Goal: Task Accomplishment & Management: Manage account settings

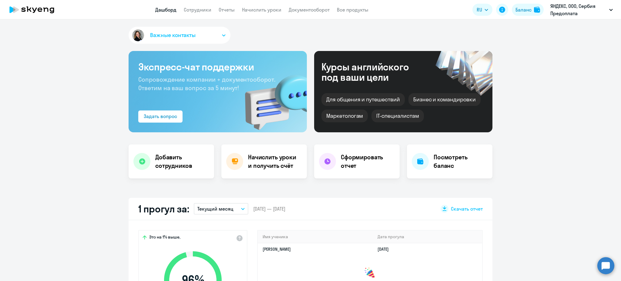
select select "30"
click at [245, 10] on link "Начислить уроки" at bounding box center [261, 10] width 39 height 6
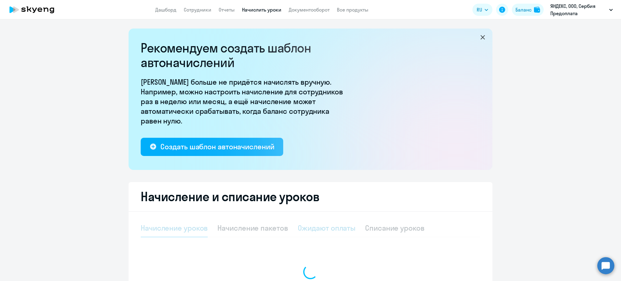
select select "10"
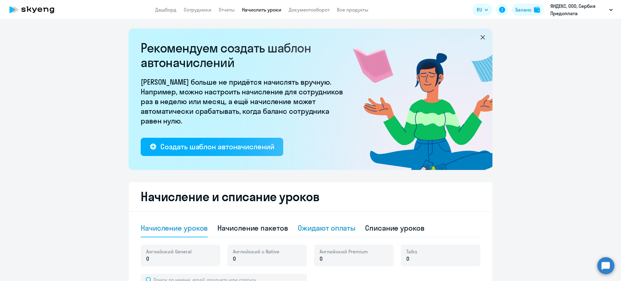
click at [317, 228] on div "Ожидают оплаты" at bounding box center [327, 228] width 58 height 10
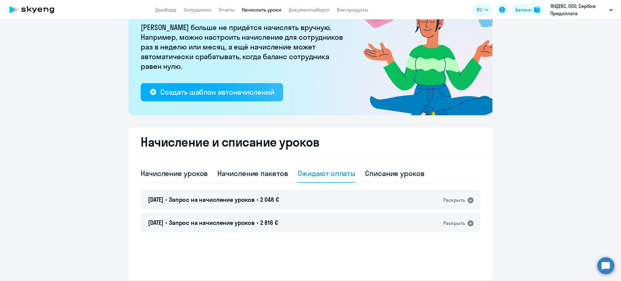
scroll to position [77, 0]
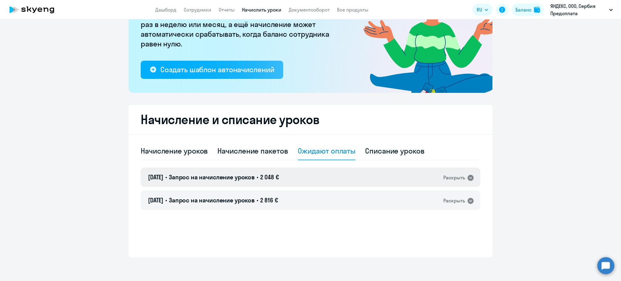
click at [263, 173] on h4 "13.08.2025 • Запрос на начисление уроков • 2 048 €" at bounding box center [213, 177] width 131 height 8
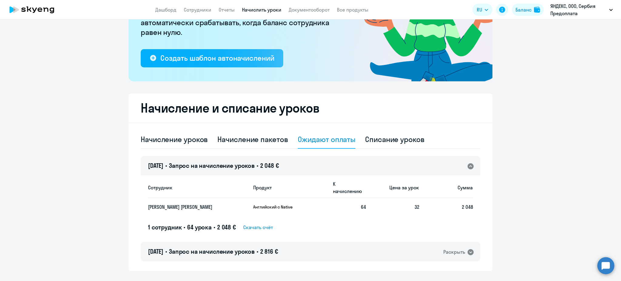
scroll to position [95, 0]
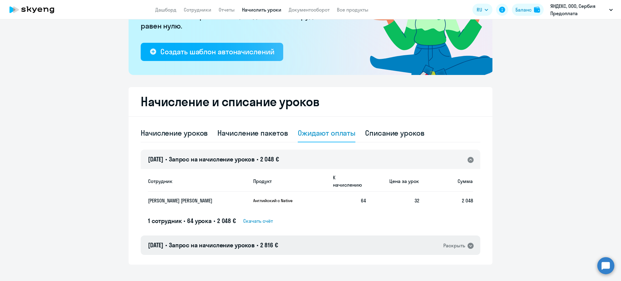
click at [255, 241] on span "Запрос на начисление уроков" at bounding box center [212, 245] width 86 height 8
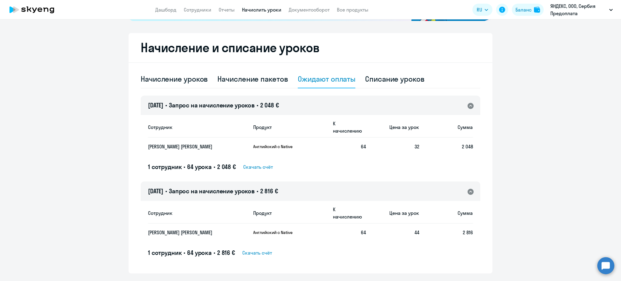
scroll to position [151, 0]
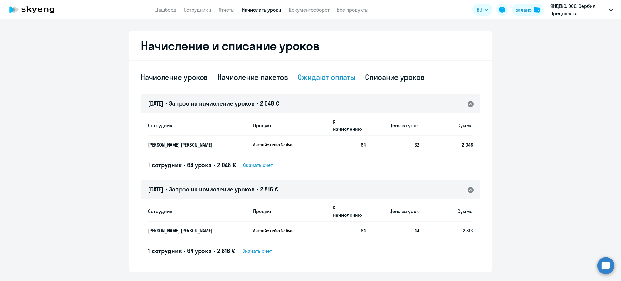
click at [244, 247] on span "Скачать счёт" at bounding box center [257, 250] width 30 height 7
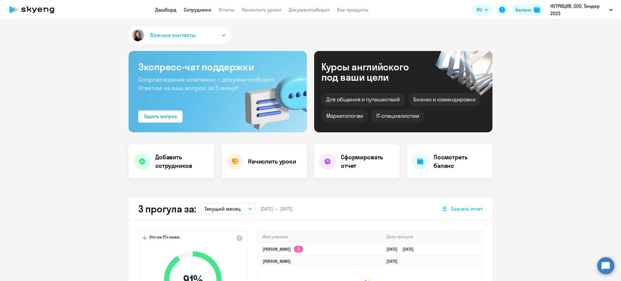
click at [196, 8] on link "Сотрудники" at bounding box center [198, 10] width 28 height 6
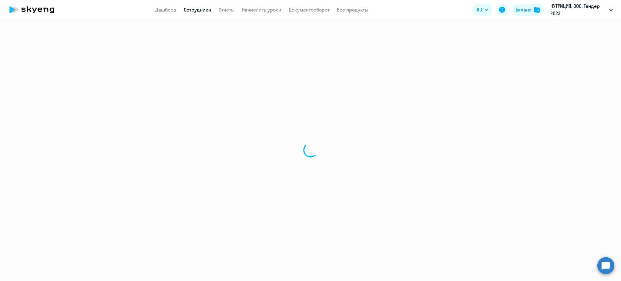
select select "30"
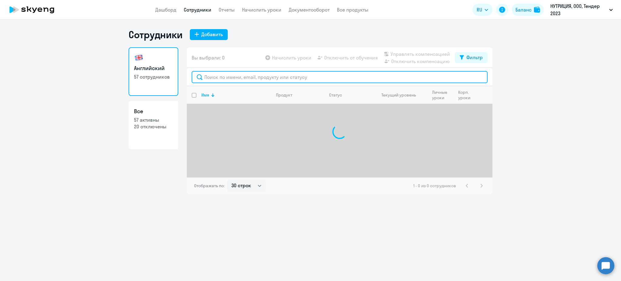
click at [214, 75] on input "text" at bounding box center [340, 77] width 296 height 12
paste input "[PERSON_NAME][EMAIL_ADDRESS][DOMAIN_NAME]"
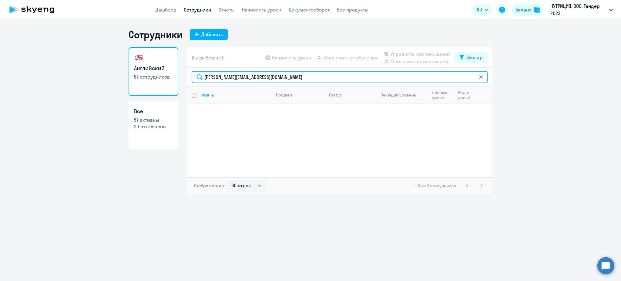
type input "[PERSON_NAME][EMAIL_ADDRESS][DOMAIN_NAME]"
drag, startPoint x: 318, startPoint y: 75, endPoint x: 64, endPoint y: 75, distance: 254.5
click at [64, 75] on ng-component "Сотрудники Добавить Английский 57 сотрудников Все 57 активны 20 отключены Вы вы…" at bounding box center [310, 112] width 621 height 166
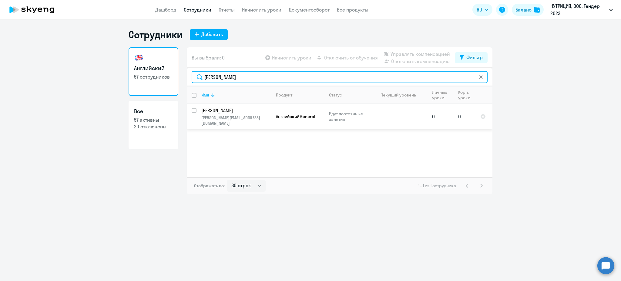
type input "[PERSON_NAME]"
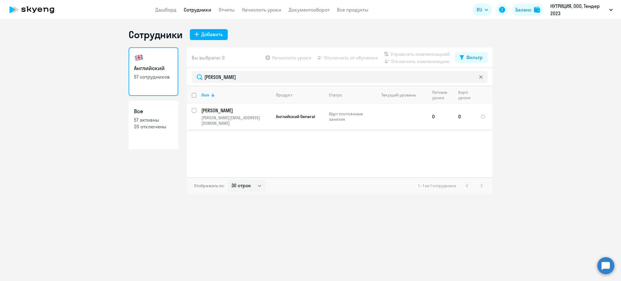
click at [195, 111] on input "select row 22246577" at bounding box center [198, 114] width 12 height 12
checkbox input "true"
click at [434, 53] on span "Управлять компенсацией" at bounding box center [420, 53] width 59 height 7
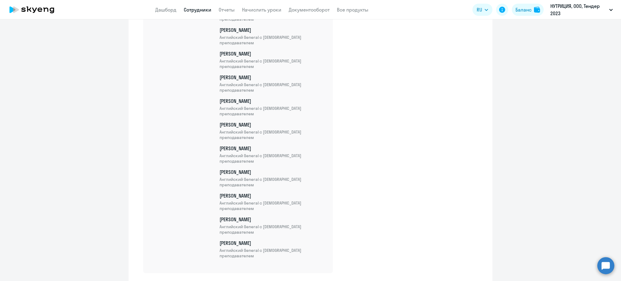
scroll to position [1316, 0]
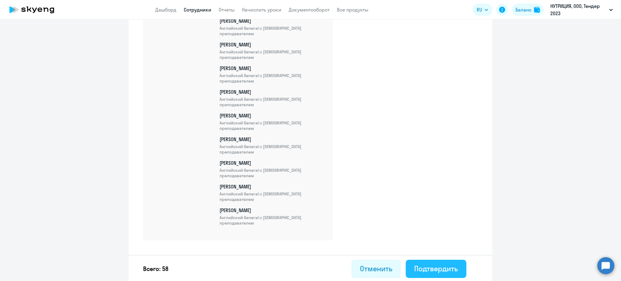
click at [439, 264] on div "Подтвердить" at bounding box center [436, 269] width 44 height 10
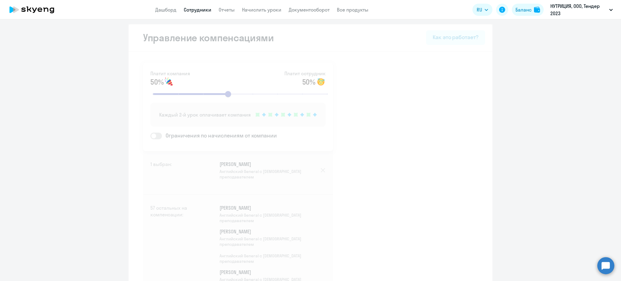
select select "30"
